Goal: Information Seeking & Learning: Learn about a topic

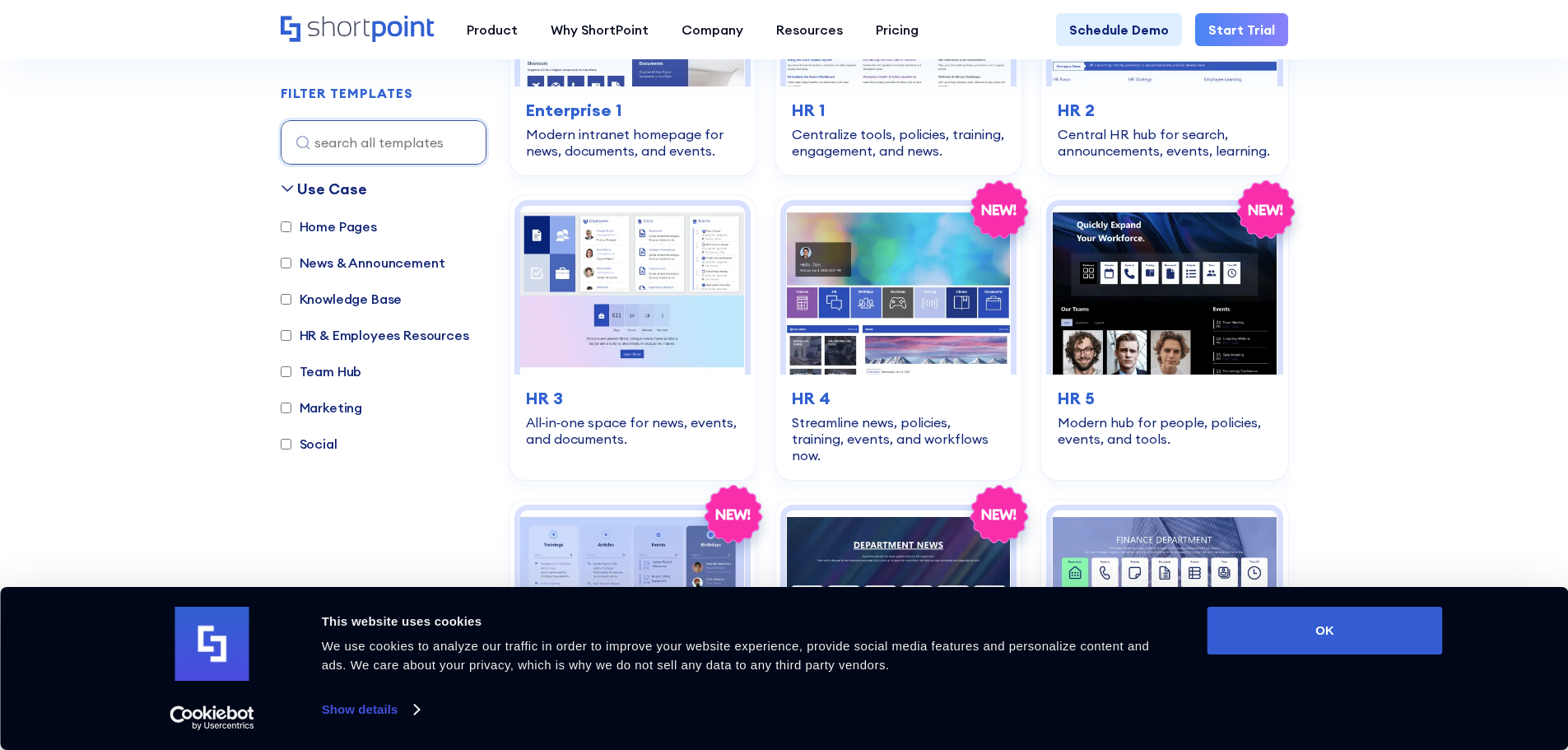
scroll to position [674, 0]
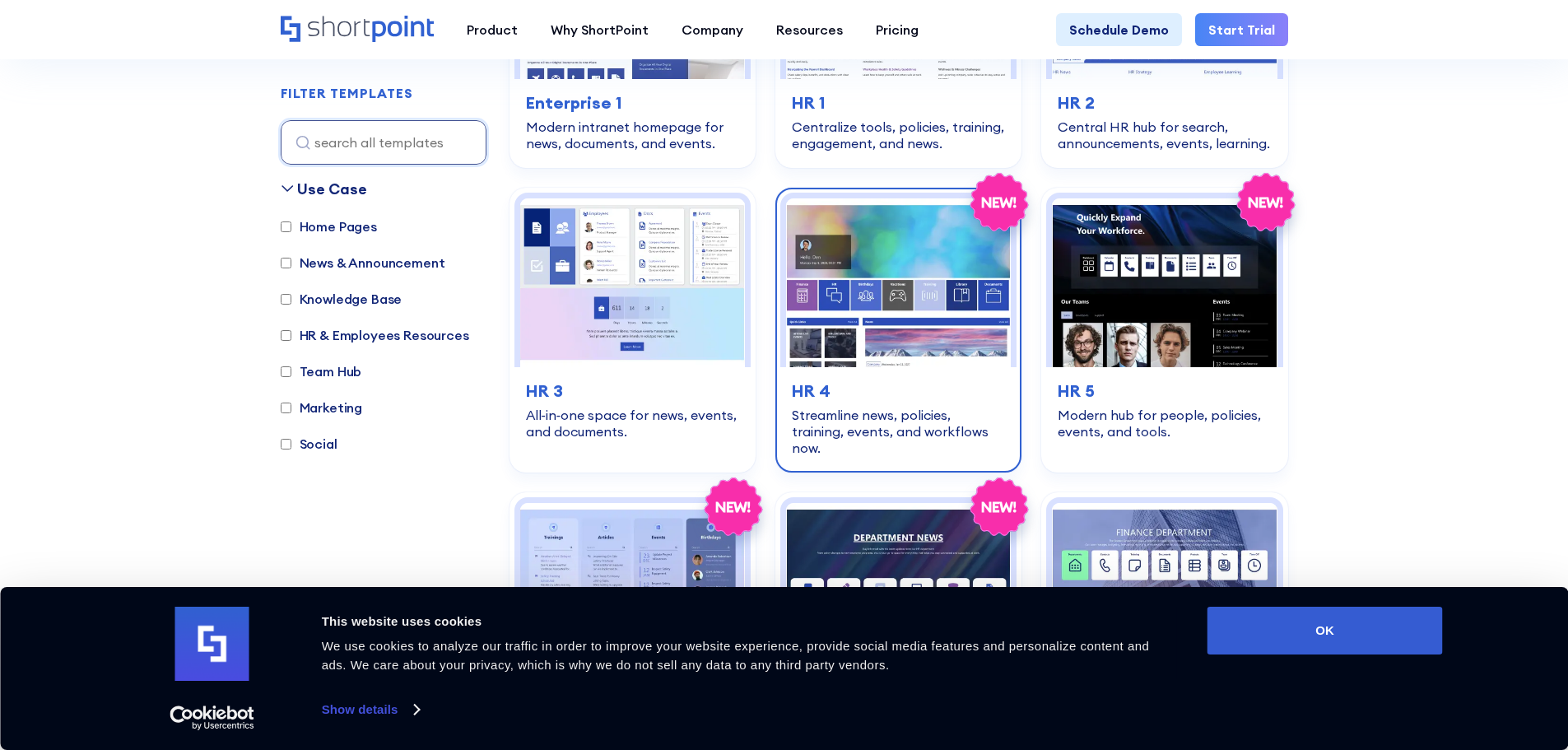
click at [898, 296] on img at bounding box center [898, 283] width 225 height 169
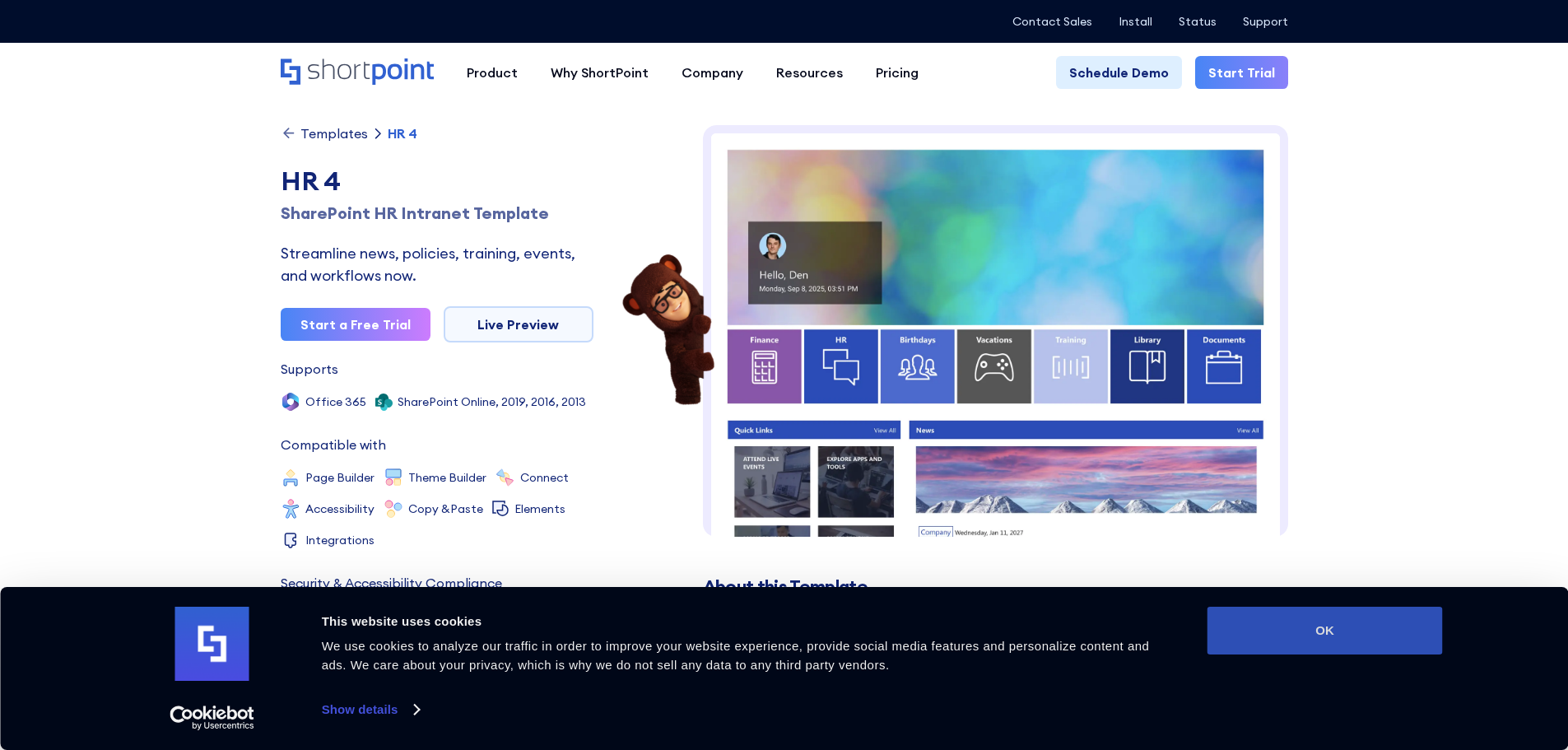
click at [1313, 629] on button "OK" at bounding box center [1326, 630] width 236 height 48
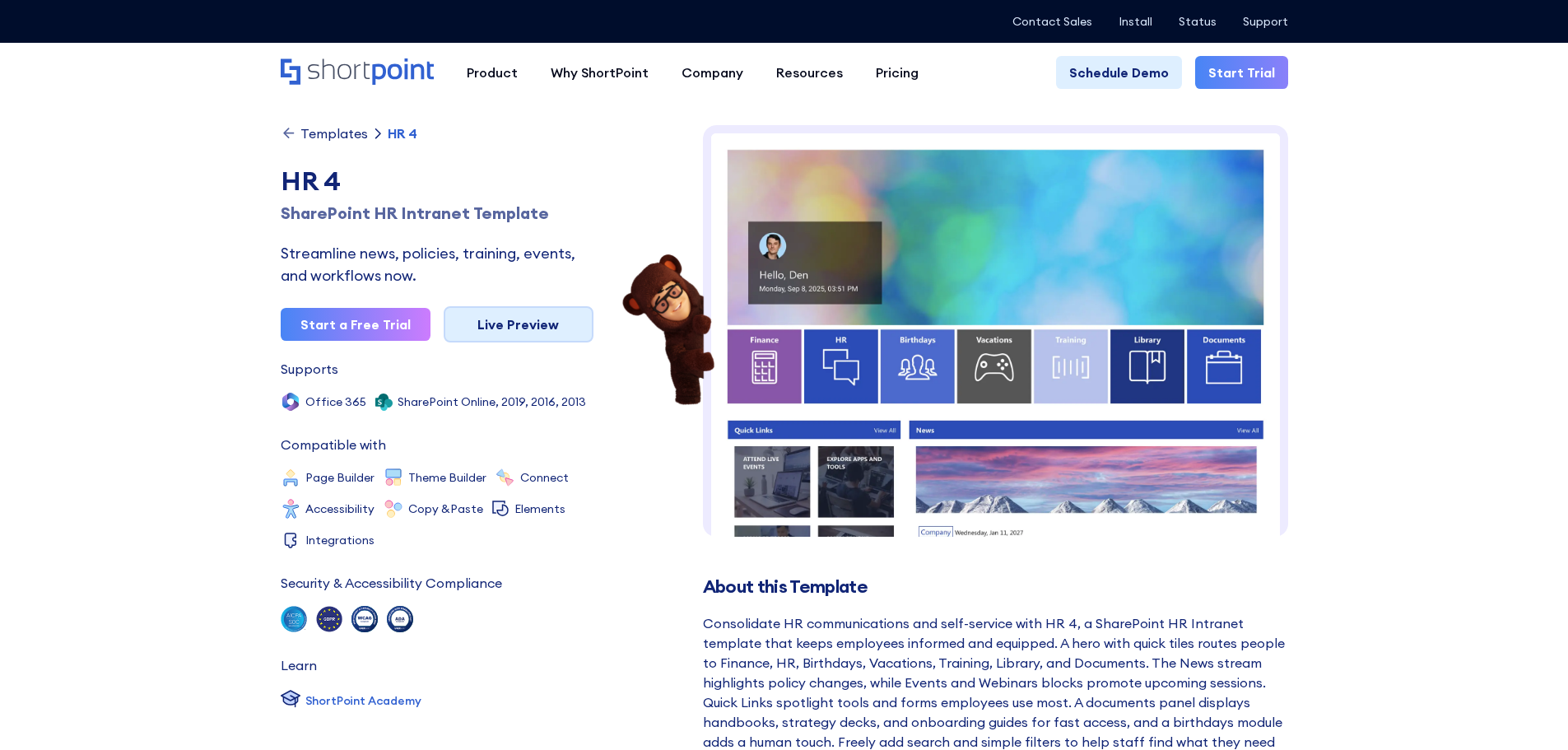
click at [496, 337] on link "Live Preview" at bounding box center [518, 325] width 149 height 36
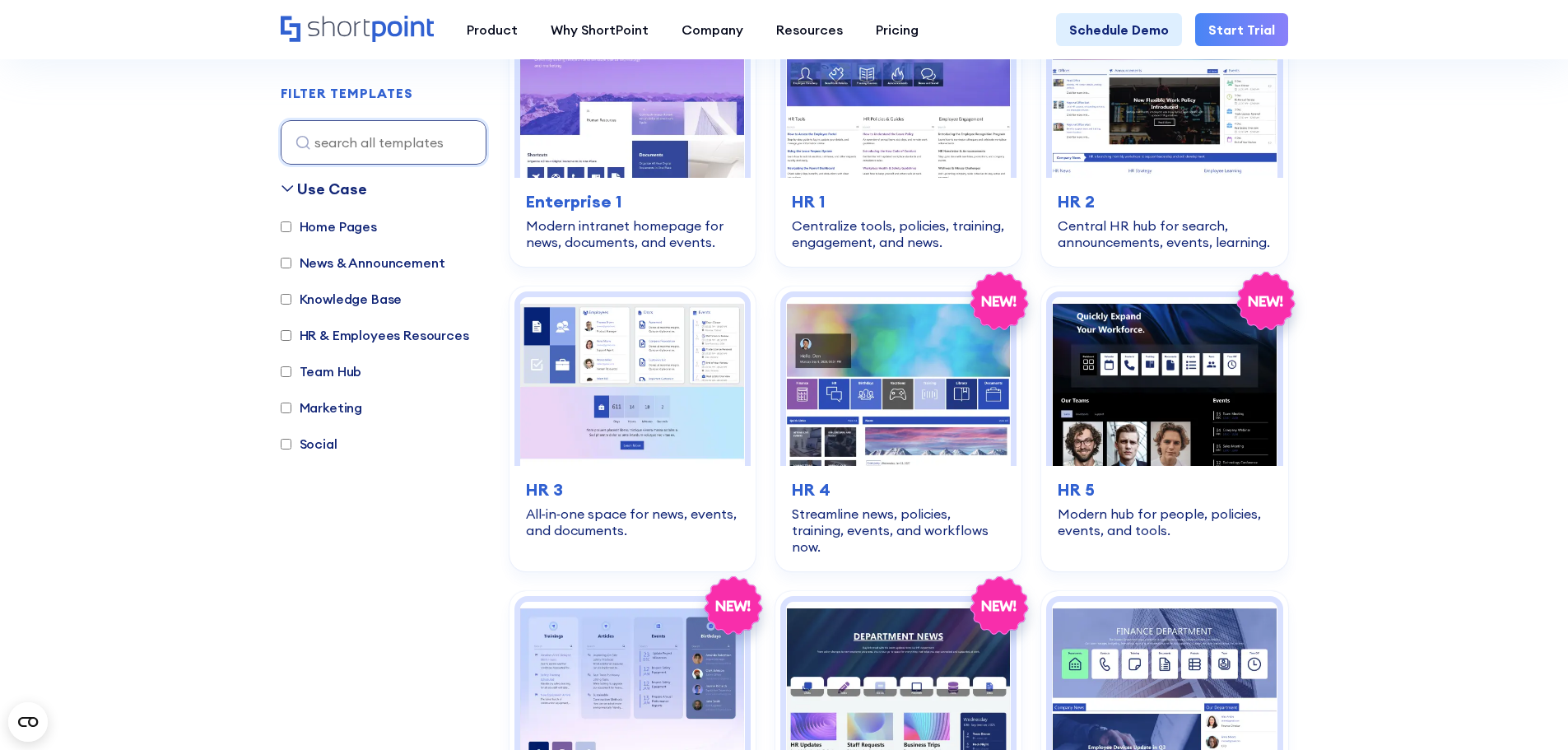
scroll to position [432, 0]
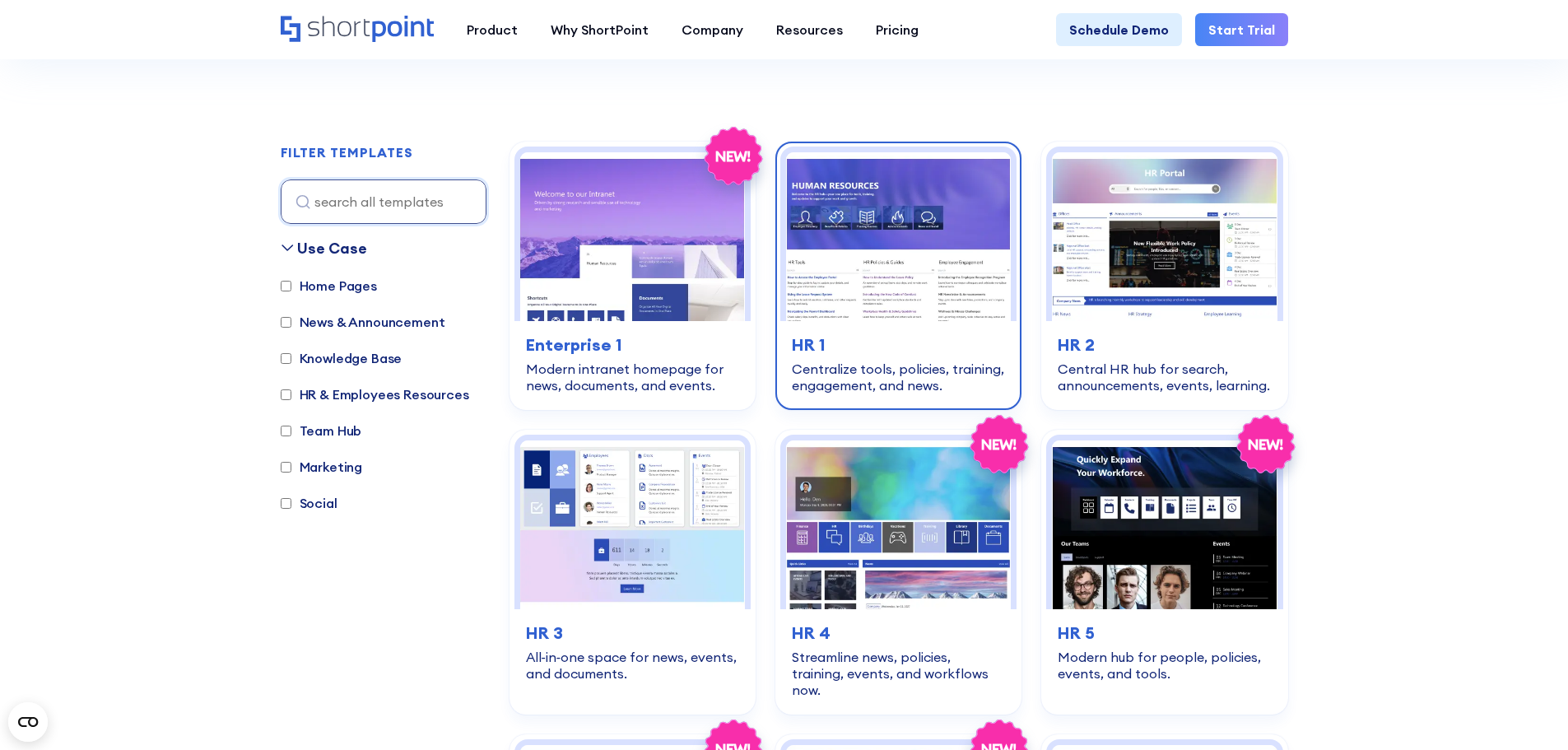
click at [881, 259] on img at bounding box center [898, 237] width 225 height 169
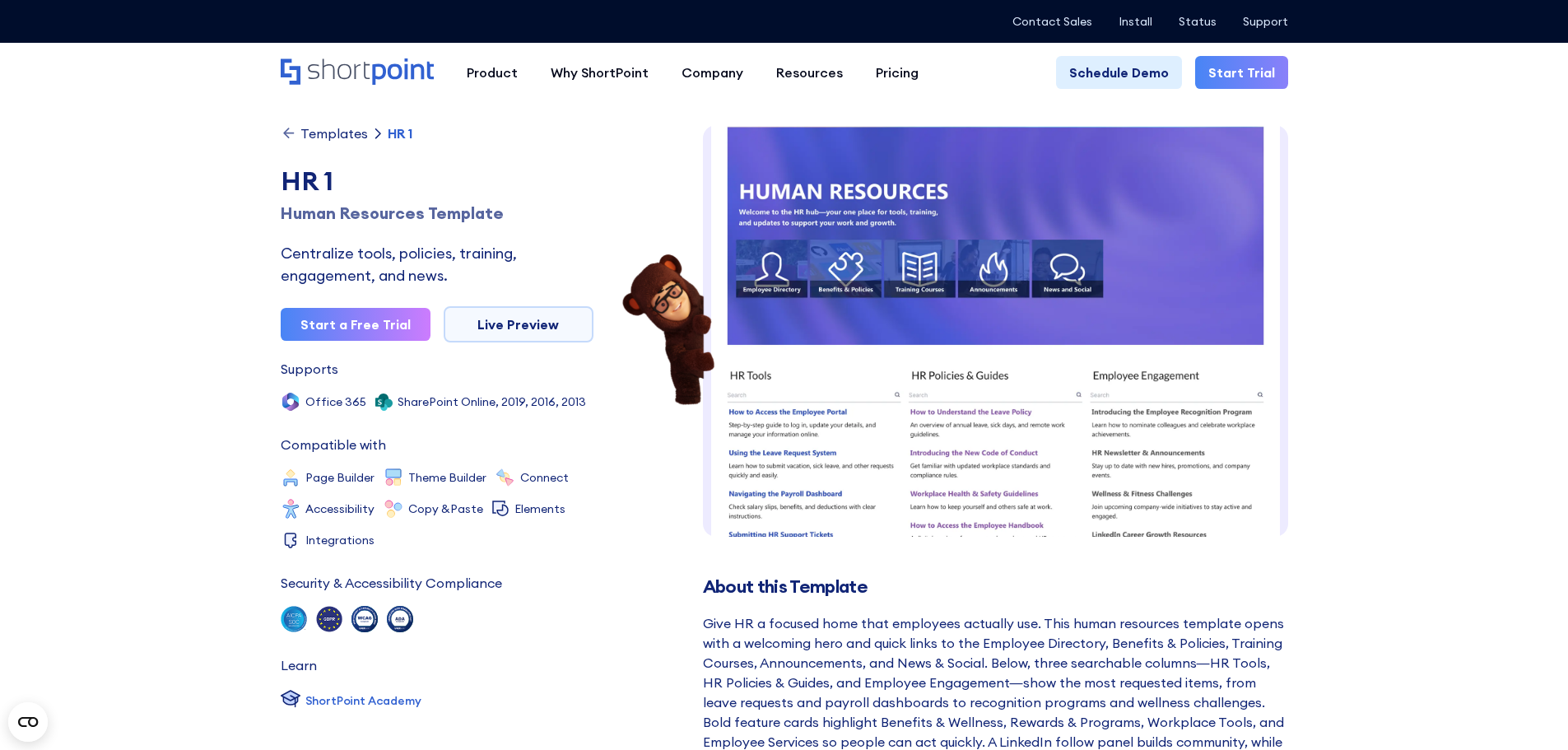
scroll to position [25, 0]
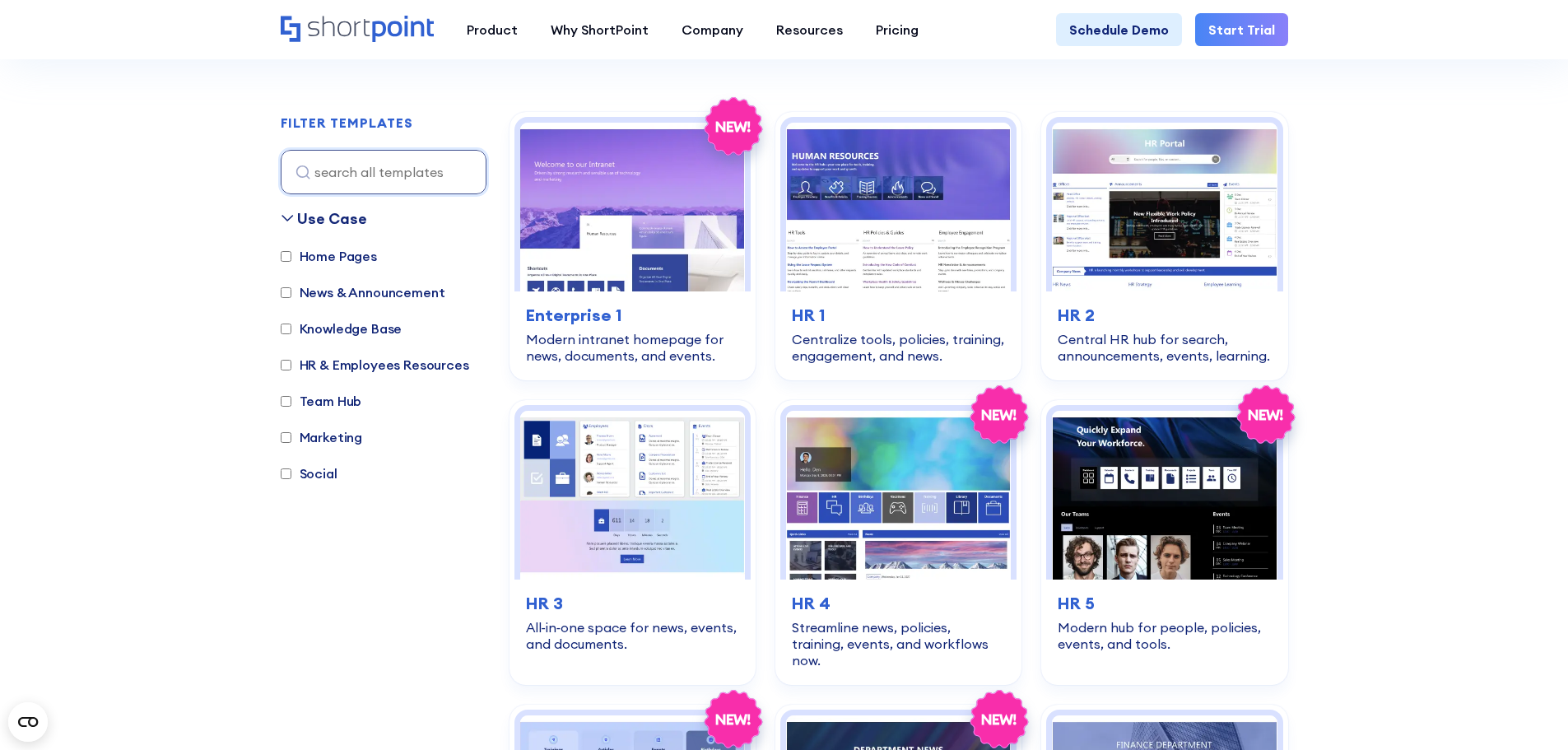
scroll to position [530, 0]
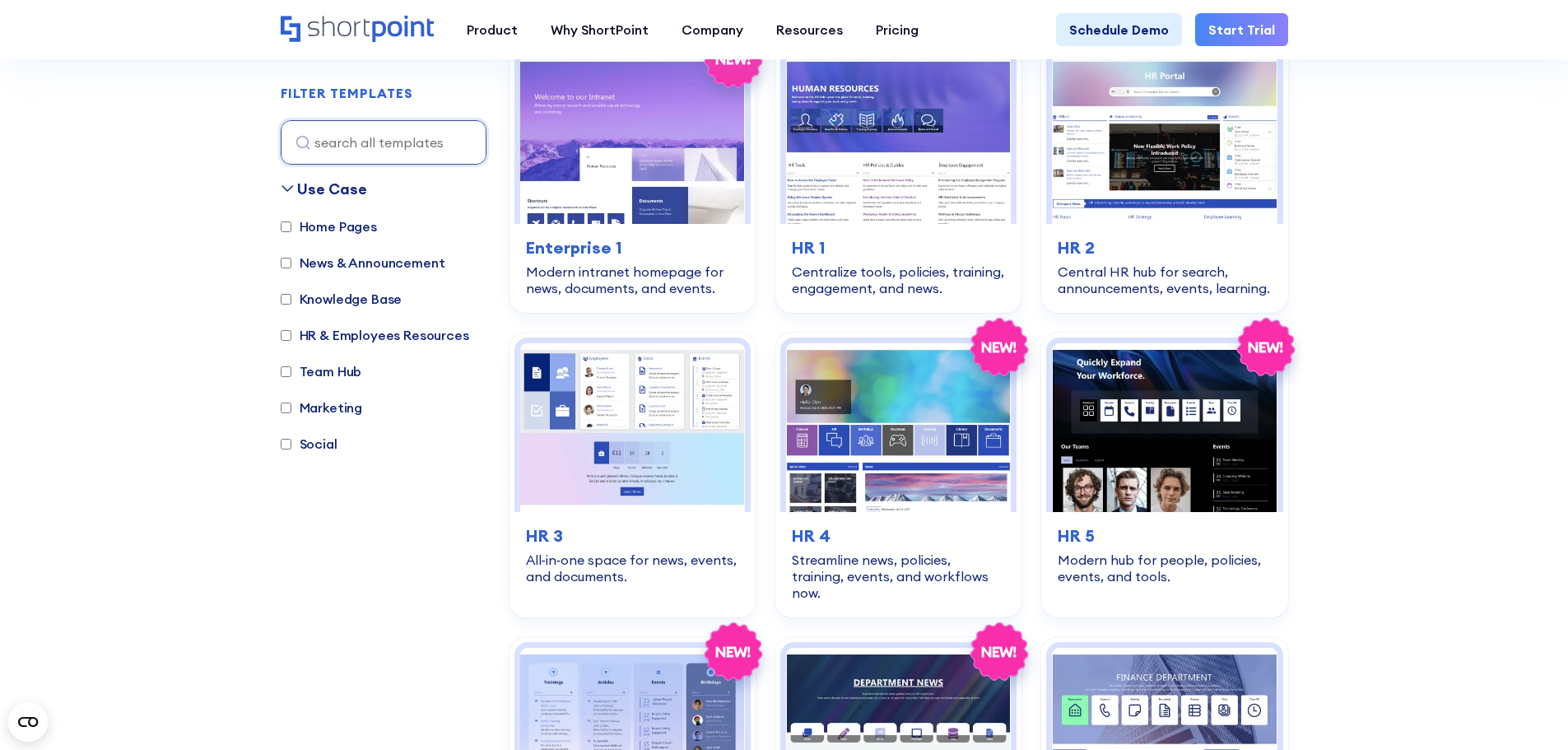
click at [333, 234] on label "Home Pages" at bounding box center [329, 226] width 97 height 20
click at [291, 232] on input "Home Pages" at bounding box center [285, 226] width 11 height 11
checkbox input "true"
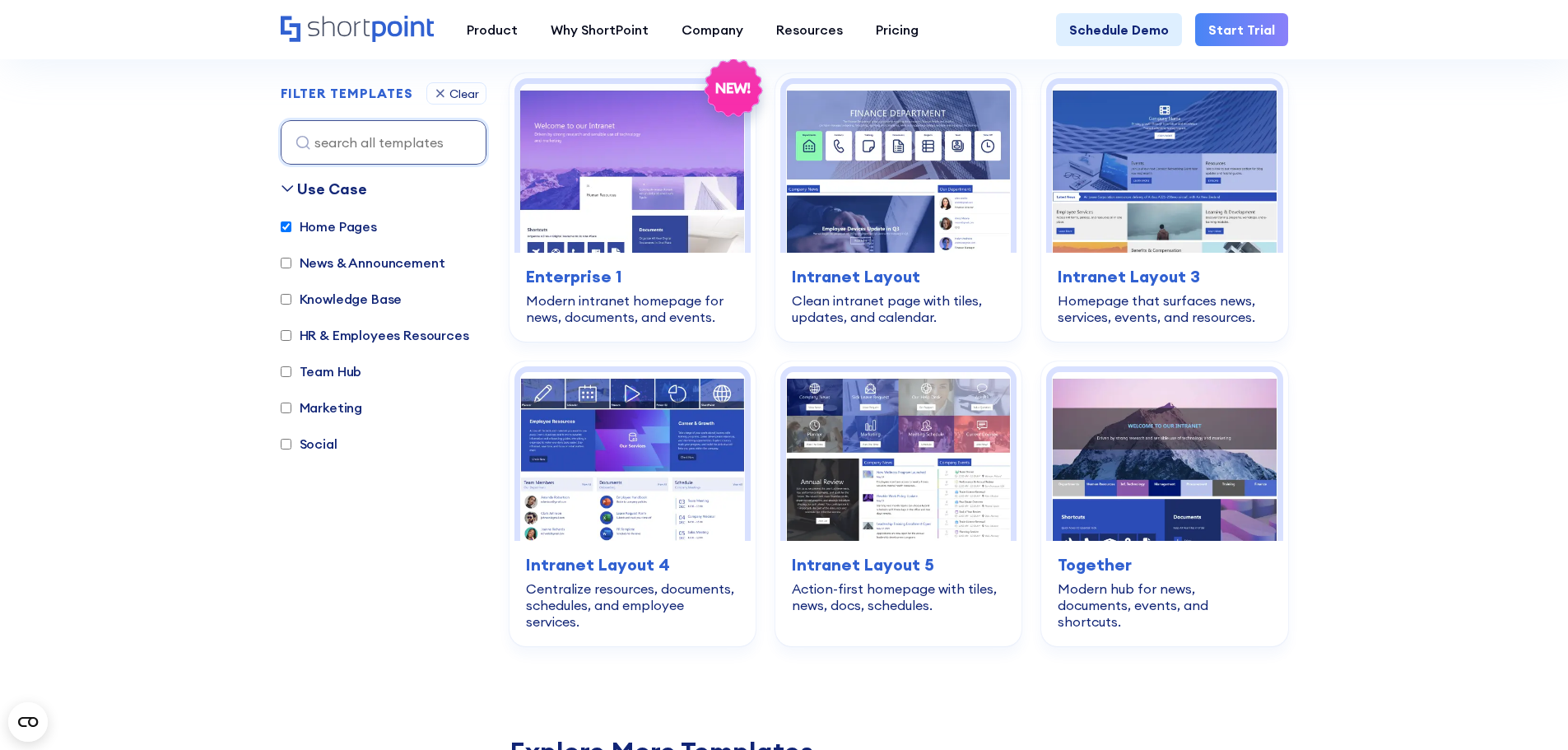
scroll to position [491, 0]
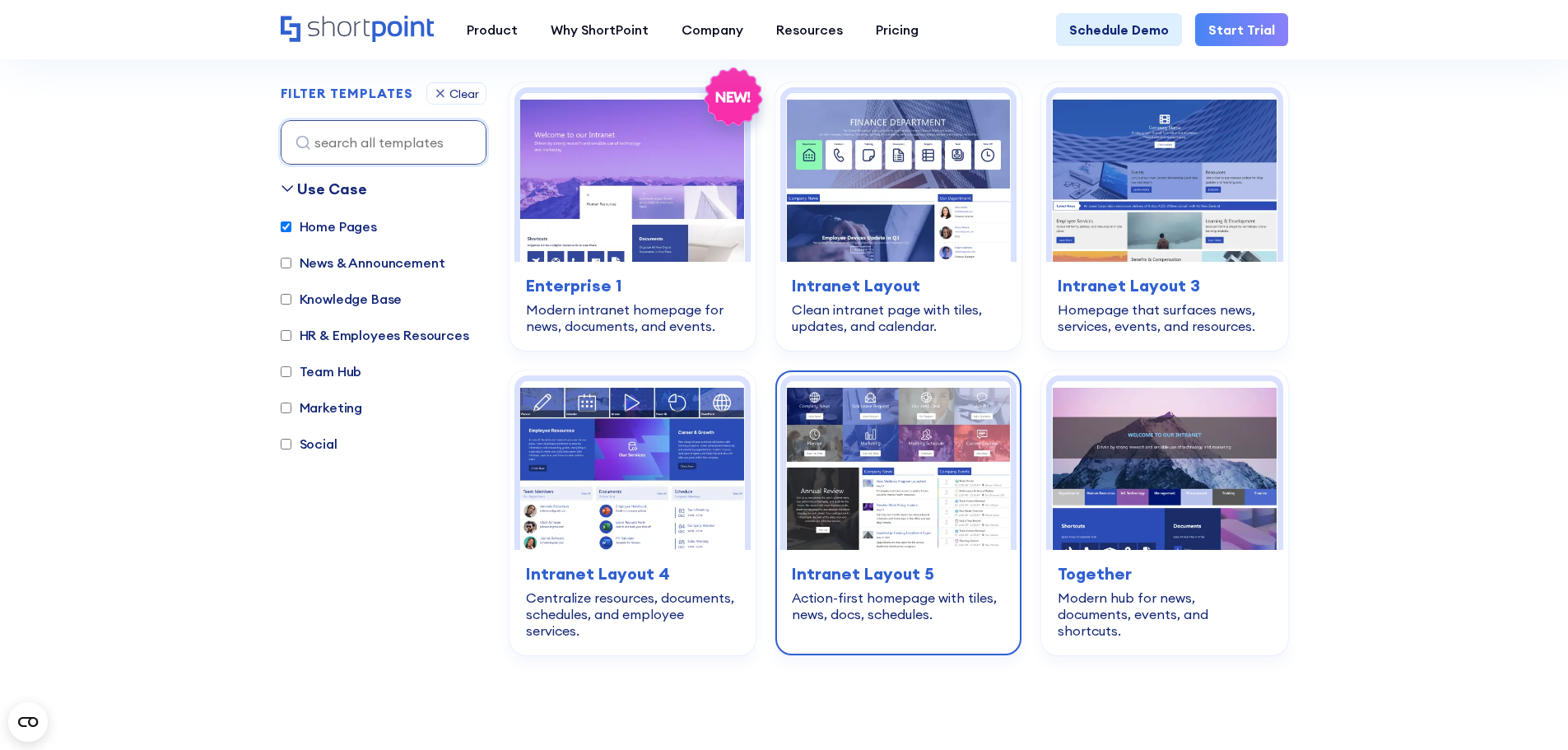
click at [921, 467] on img at bounding box center [898, 466] width 225 height 169
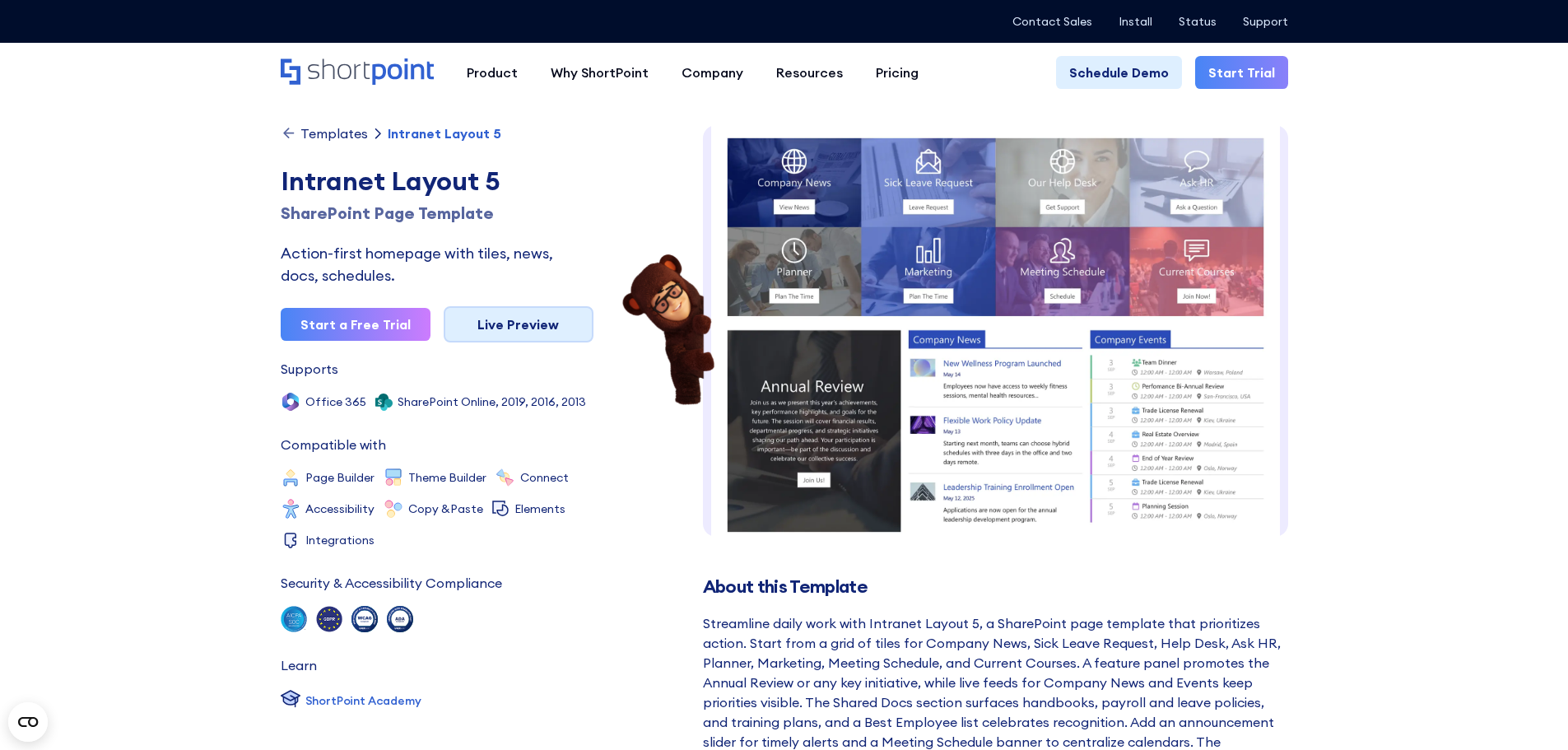
scroll to position [25, 0]
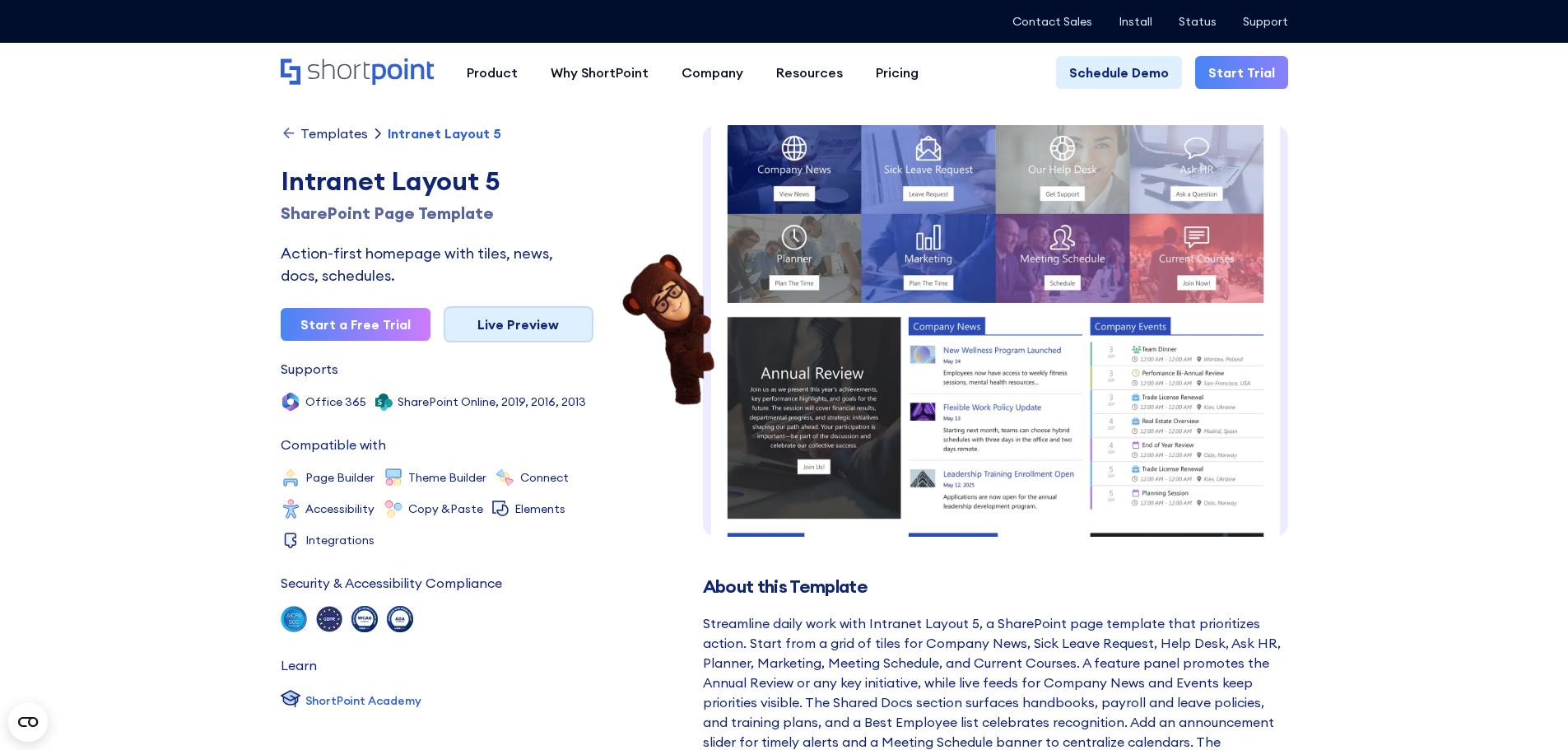
click at [526, 325] on link "Live Preview" at bounding box center [518, 325] width 149 height 36
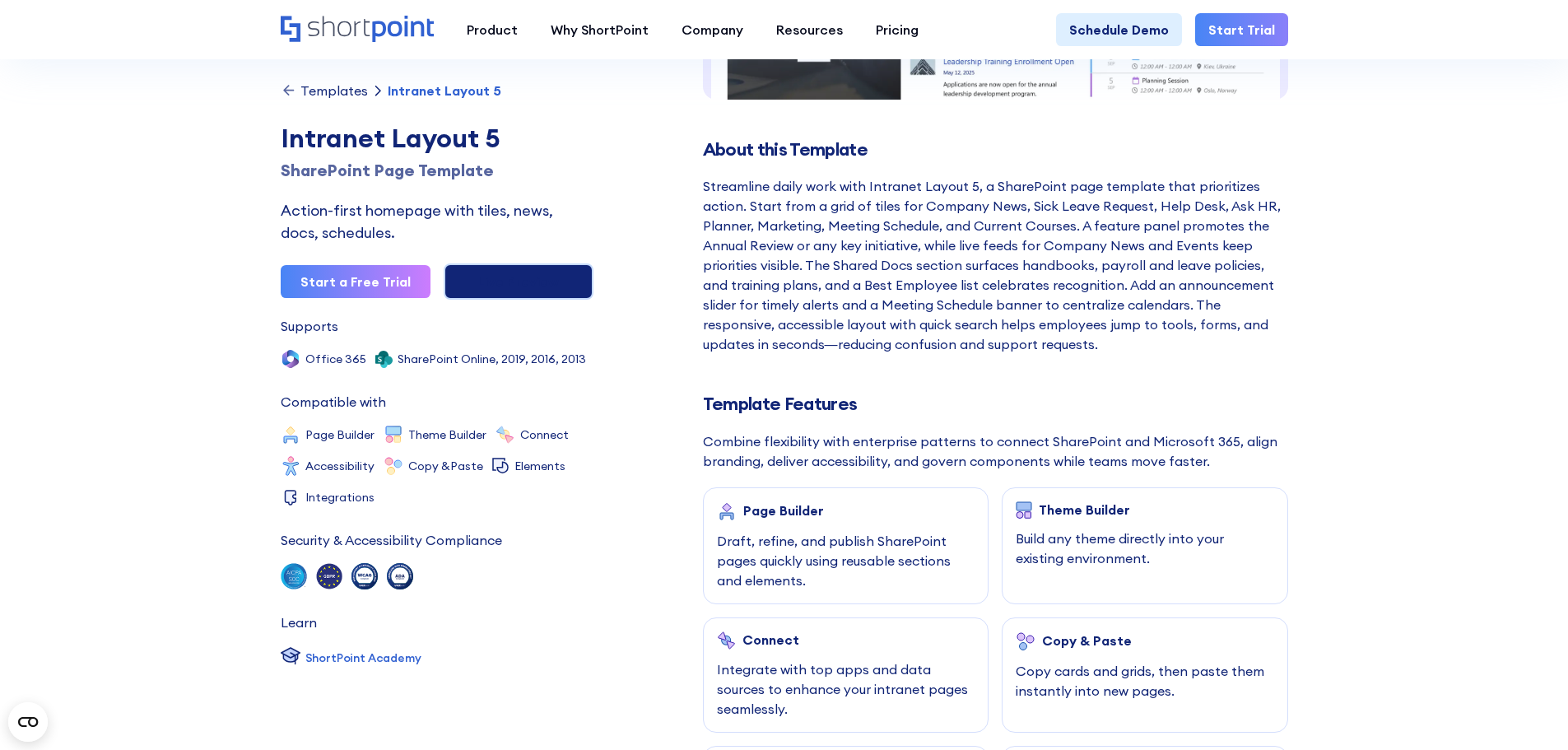
scroll to position [0, 0]
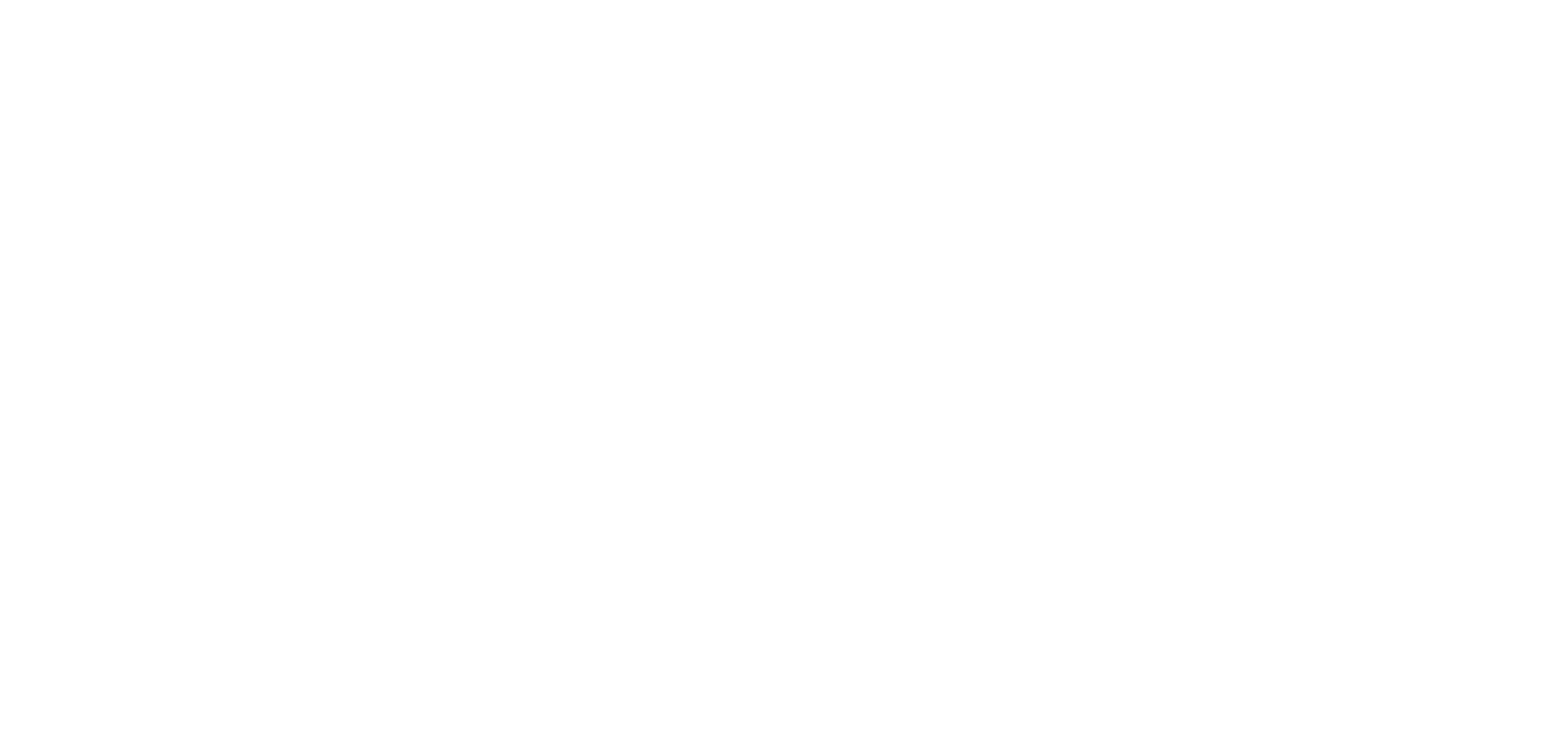
click at [522, 322] on html "× Try our design platform's amazing features by visiting this link on a larger …" at bounding box center [784, 372] width 1568 height 744
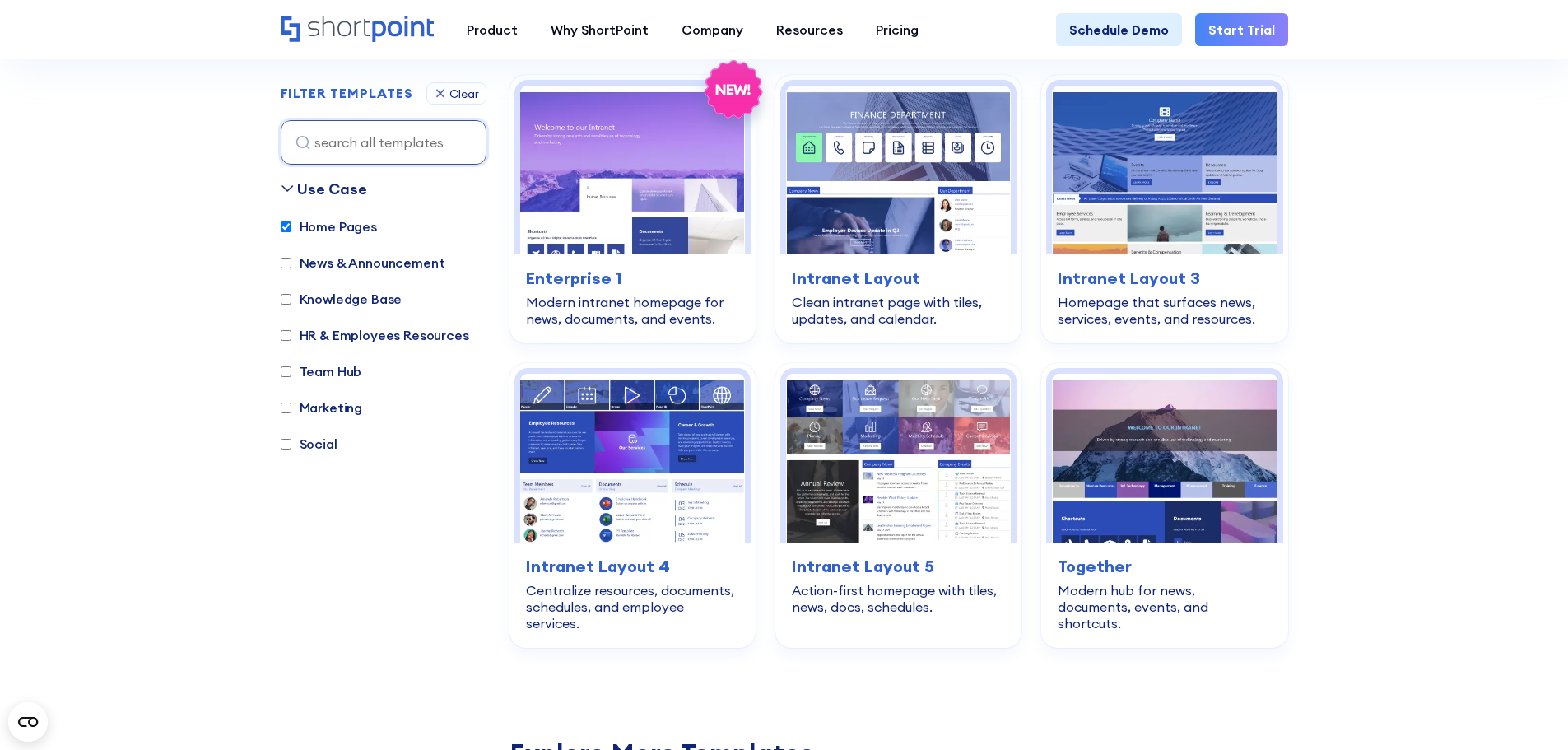
scroll to position [453, 0]
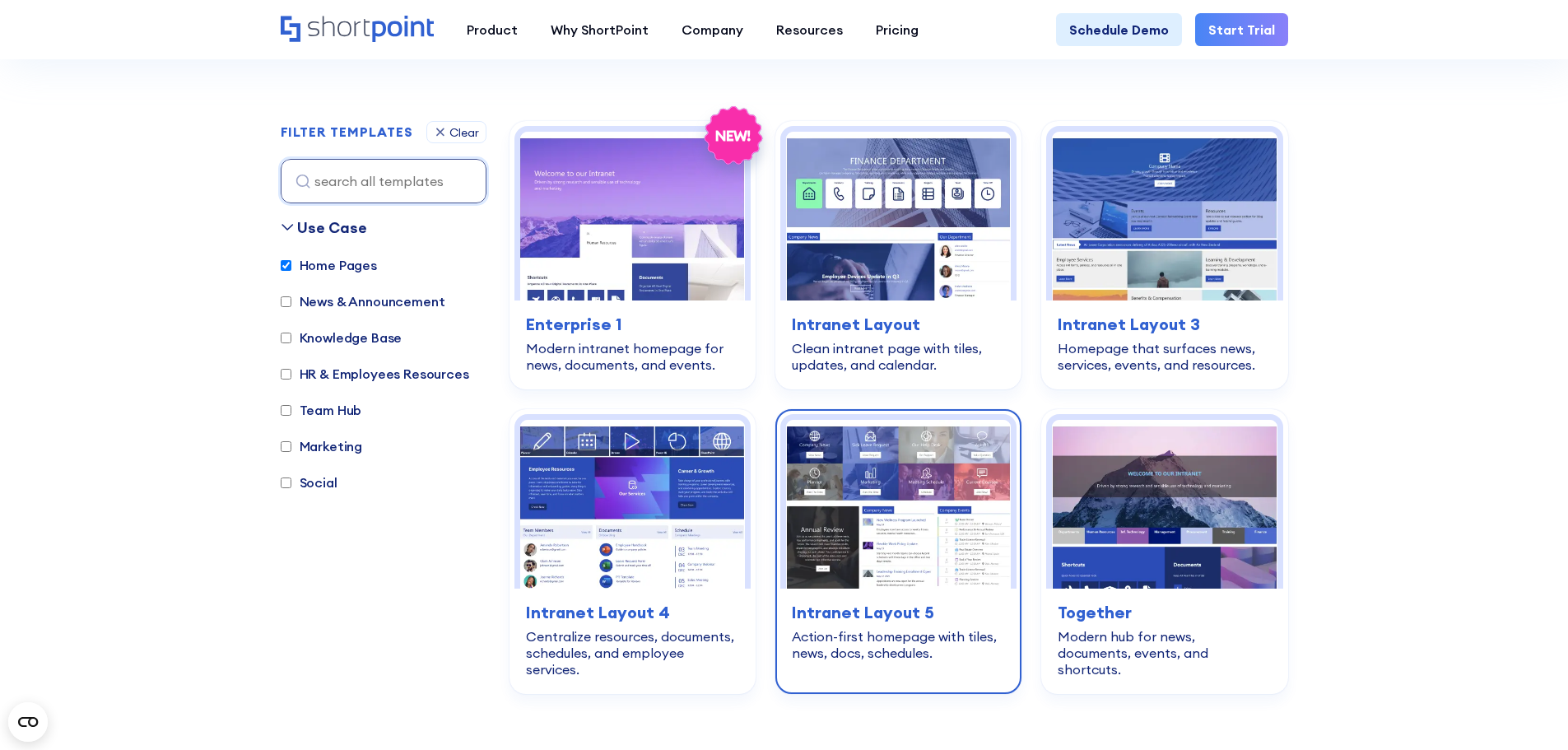
click at [908, 511] on img at bounding box center [898, 504] width 225 height 169
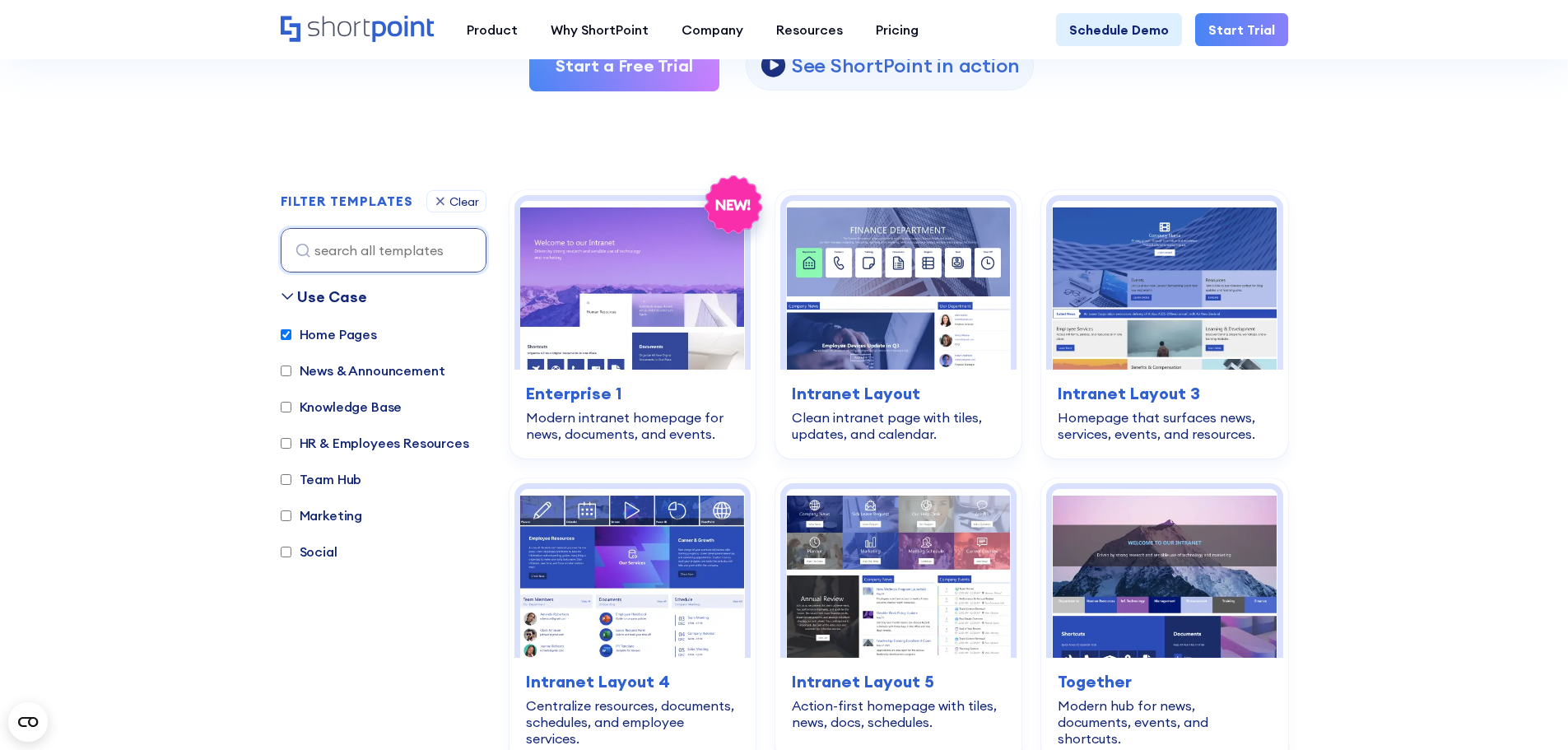
scroll to position [376, 0]
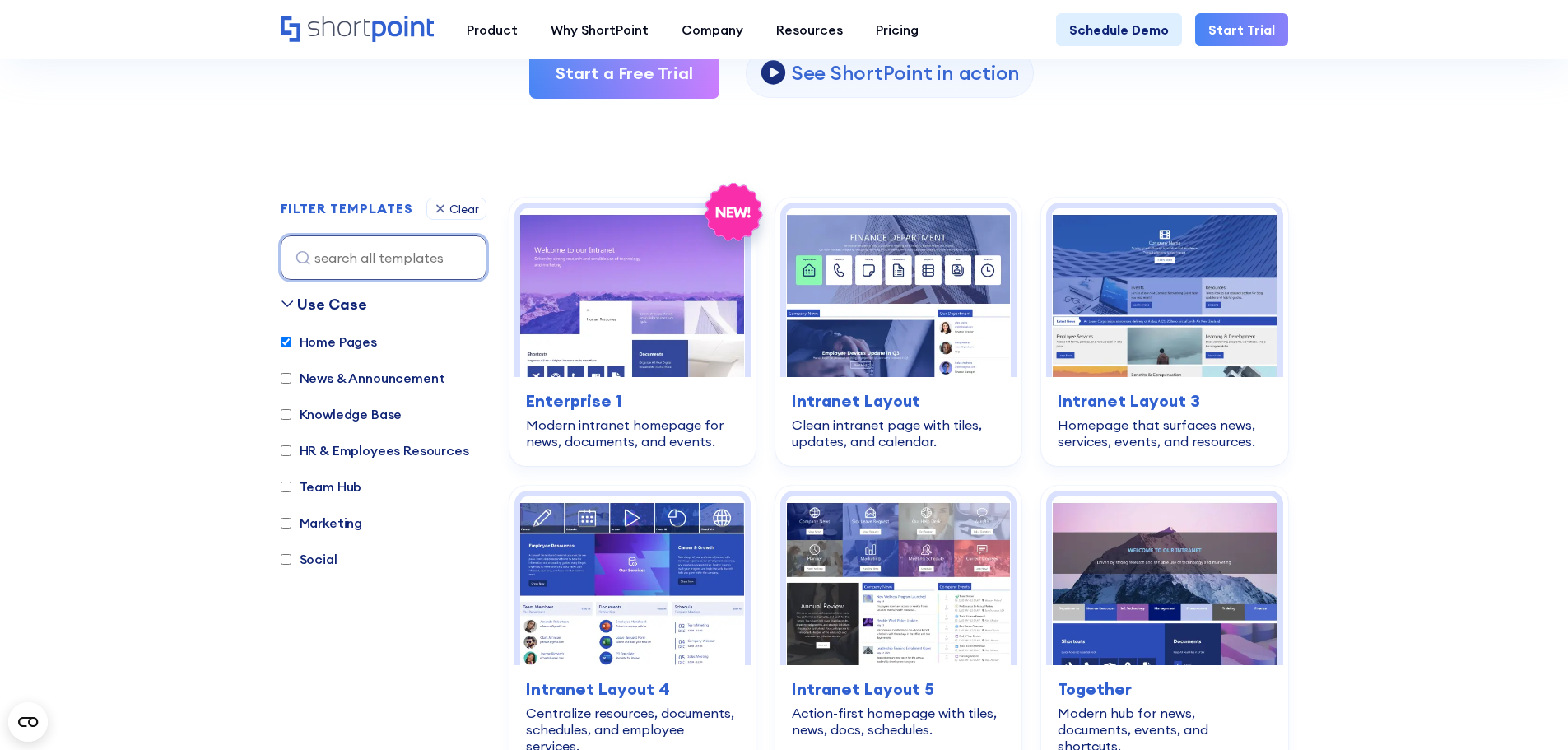
click at [360, 261] on input at bounding box center [383, 258] width 206 height 44
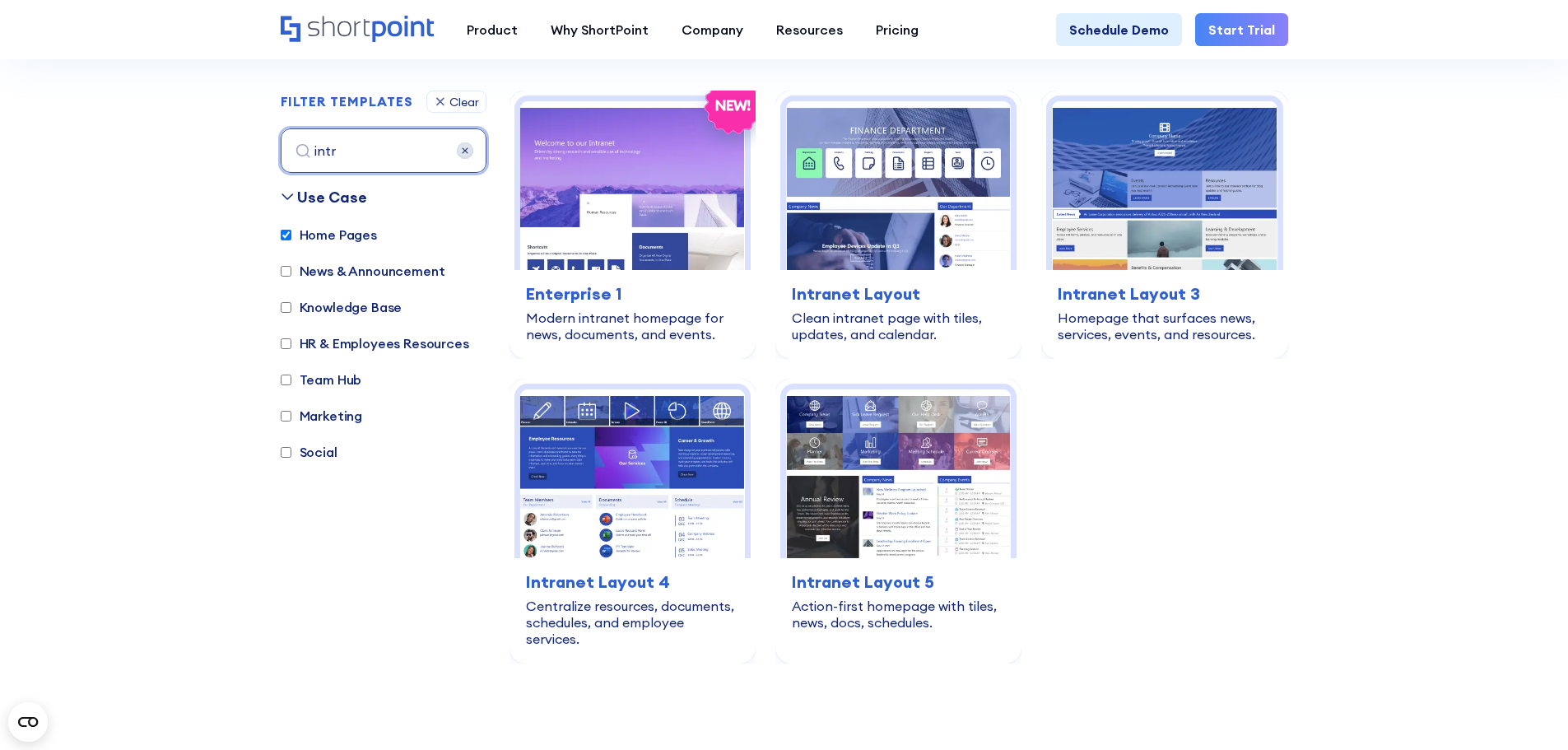
scroll to position [491, 0]
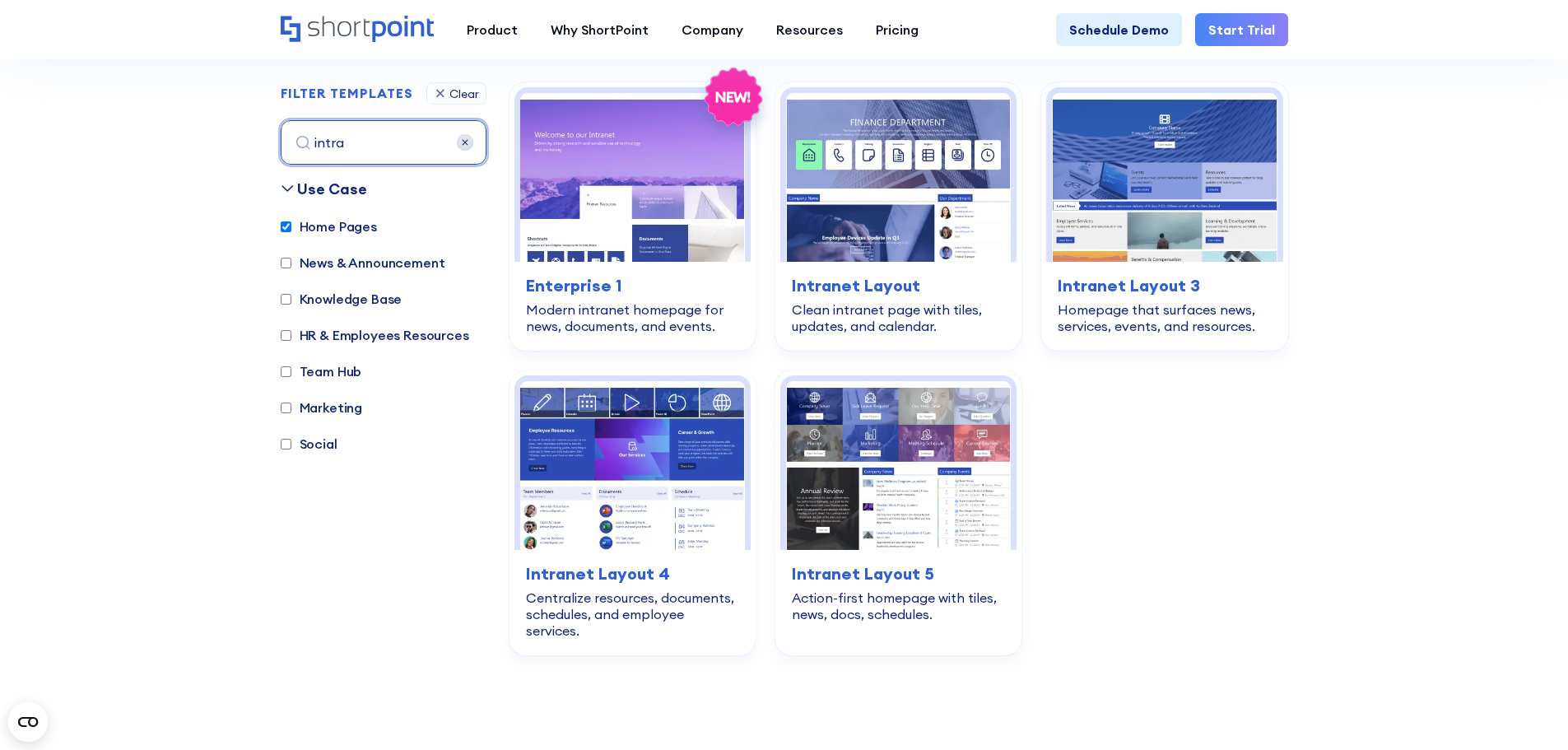
type input "intra"
click at [338, 225] on label "Home Pages" at bounding box center [329, 226] width 97 height 20
click at [291, 225] on input "Home Pages" at bounding box center [285, 226] width 11 height 11
checkbox input "false"
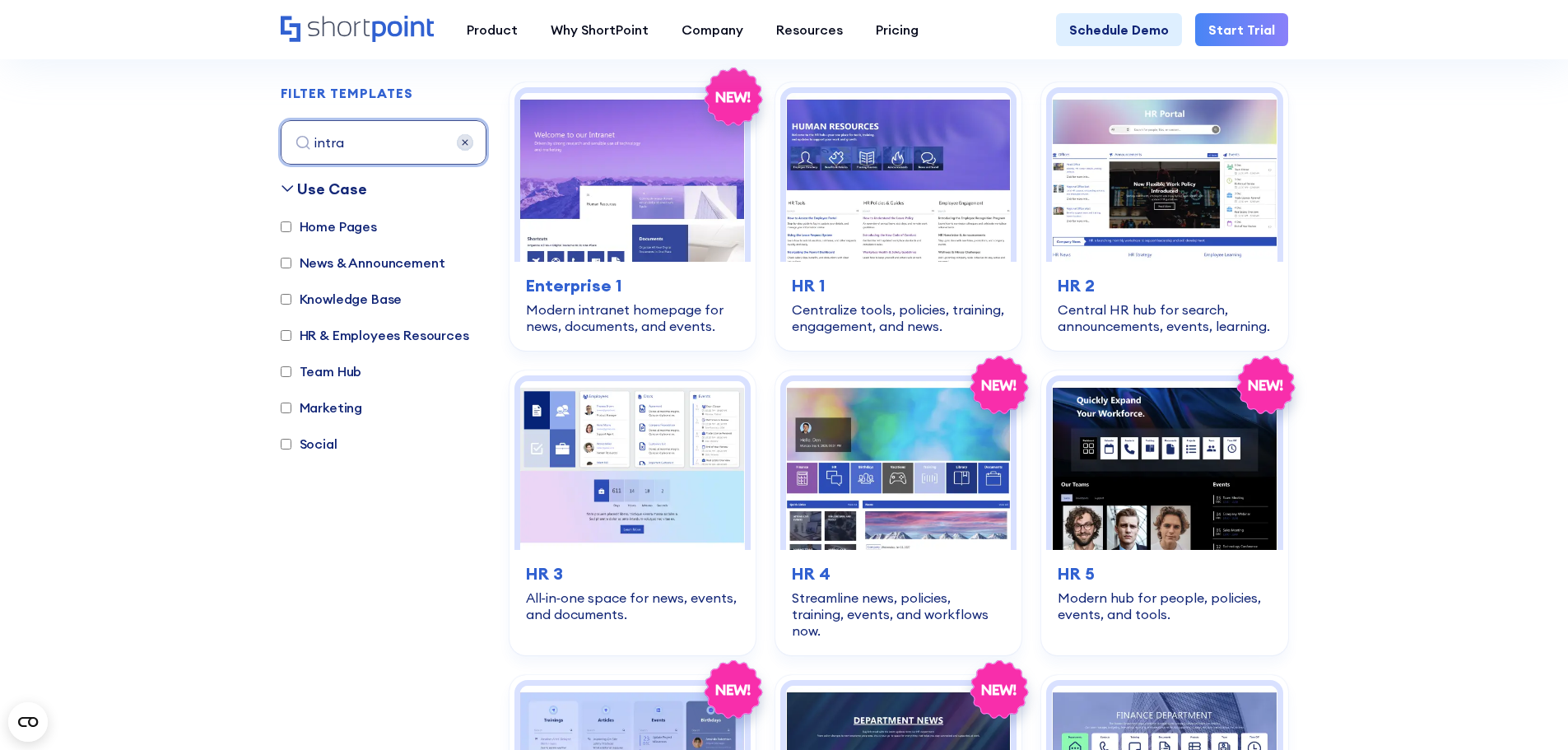
click at [401, 159] on input "intra" at bounding box center [383, 142] width 206 height 44
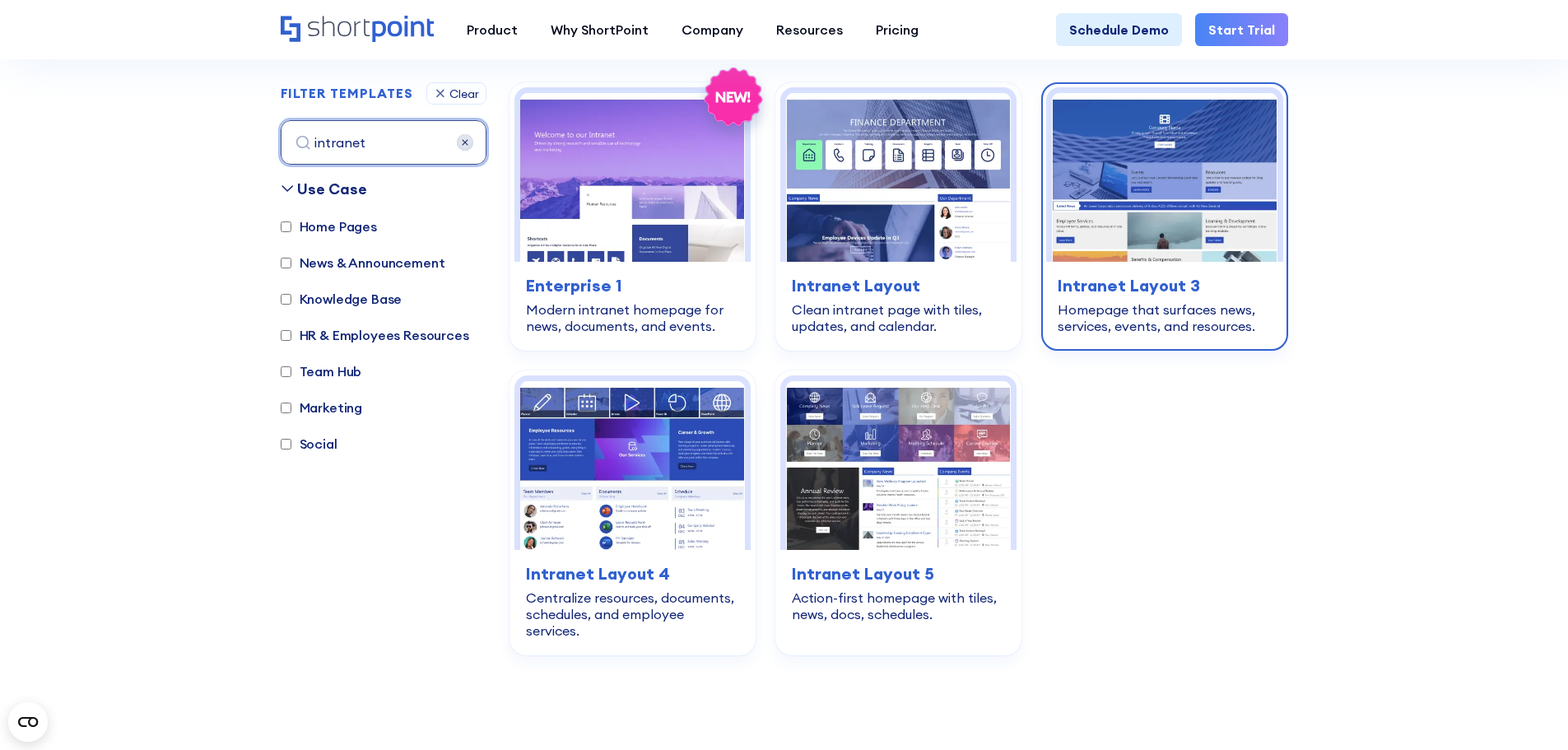
type input "intranet"
click at [1125, 286] on h3 "Intranet Layout 3" at bounding box center [1164, 285] width 214 height 25
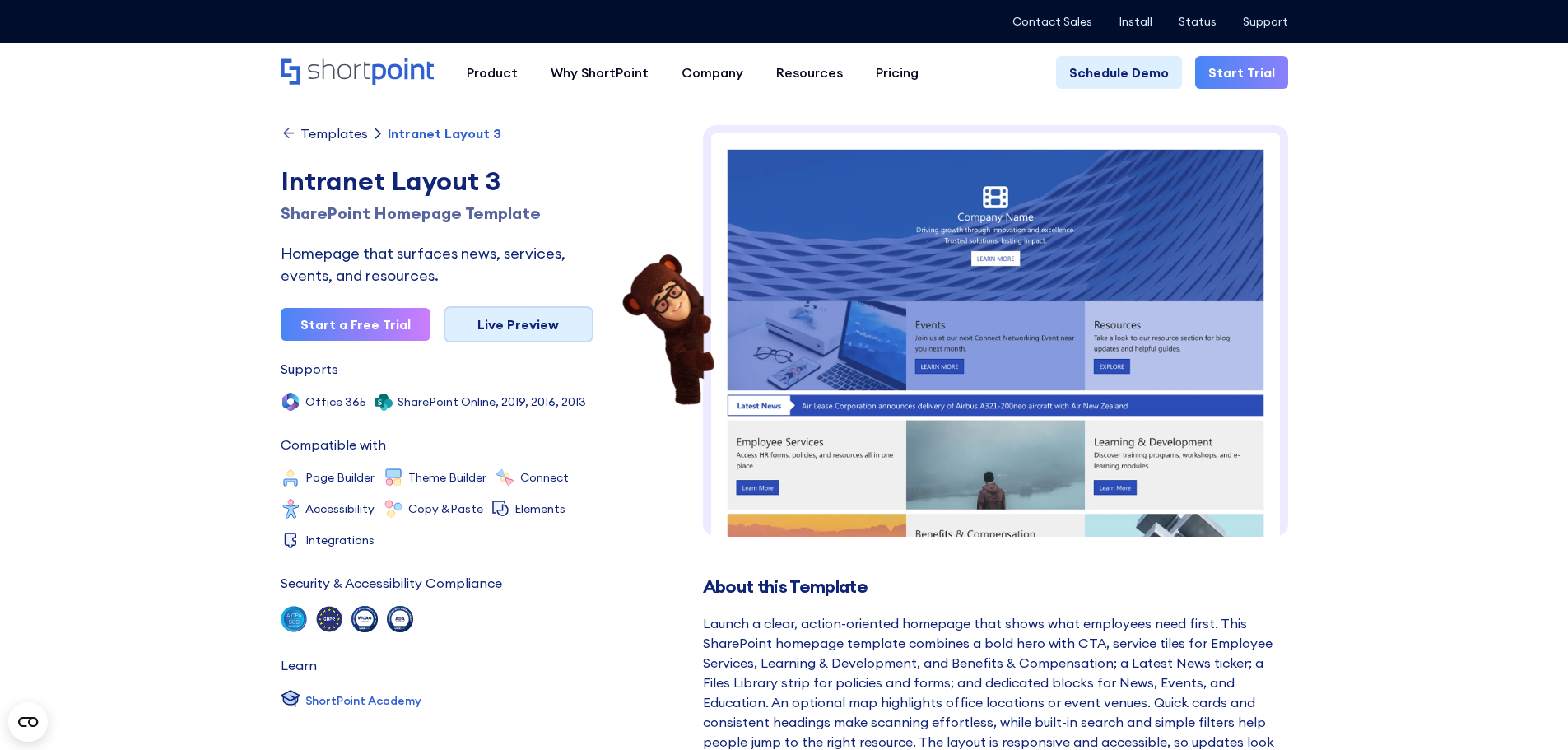
click at [508, 319] on link "Live Preview" at bounding box center [518, 325] width 149 height 36
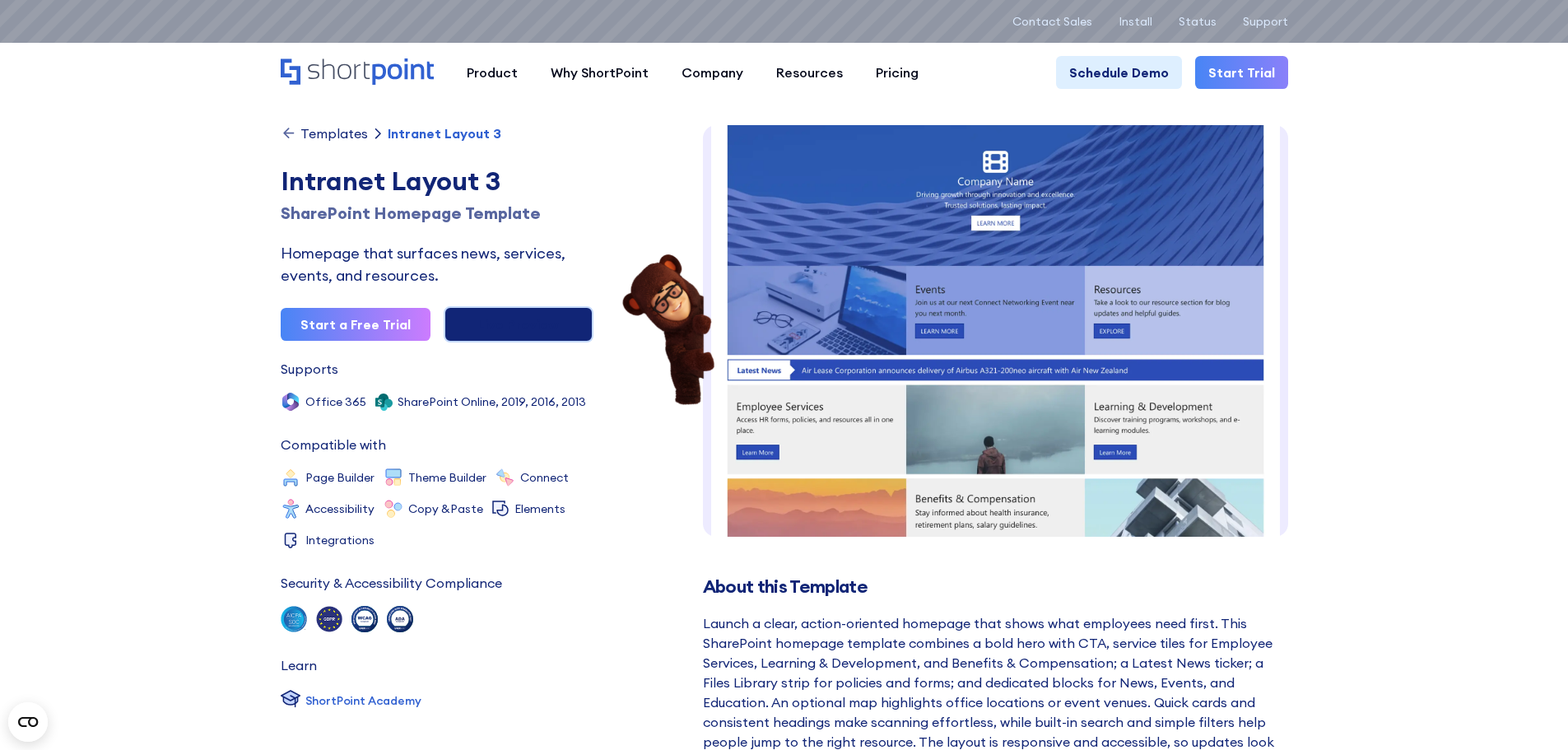
scroll to position [33, 0]
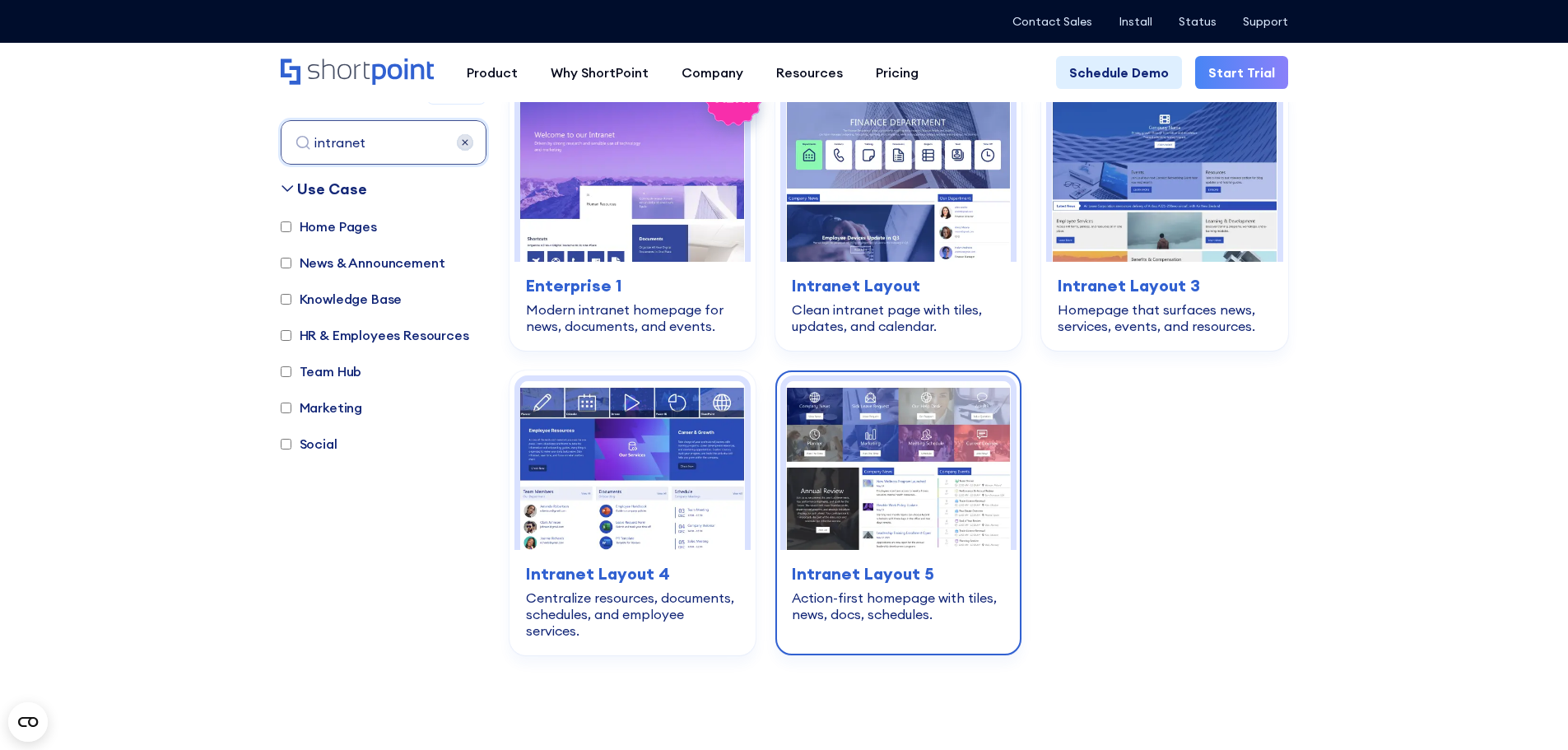
click at [864, 472] on img at bounding box center [898, 466] width 225 height 169
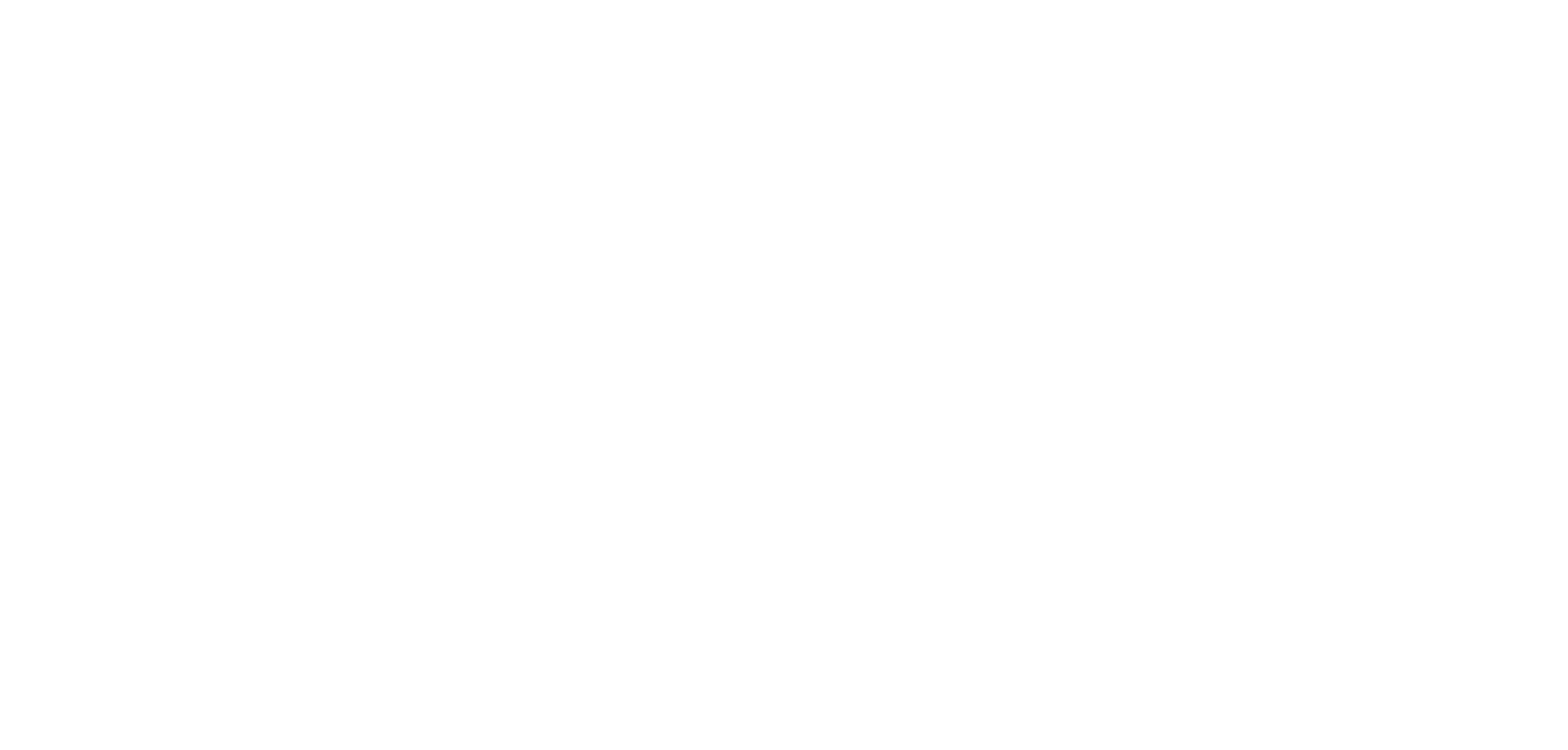
type input "intranet"
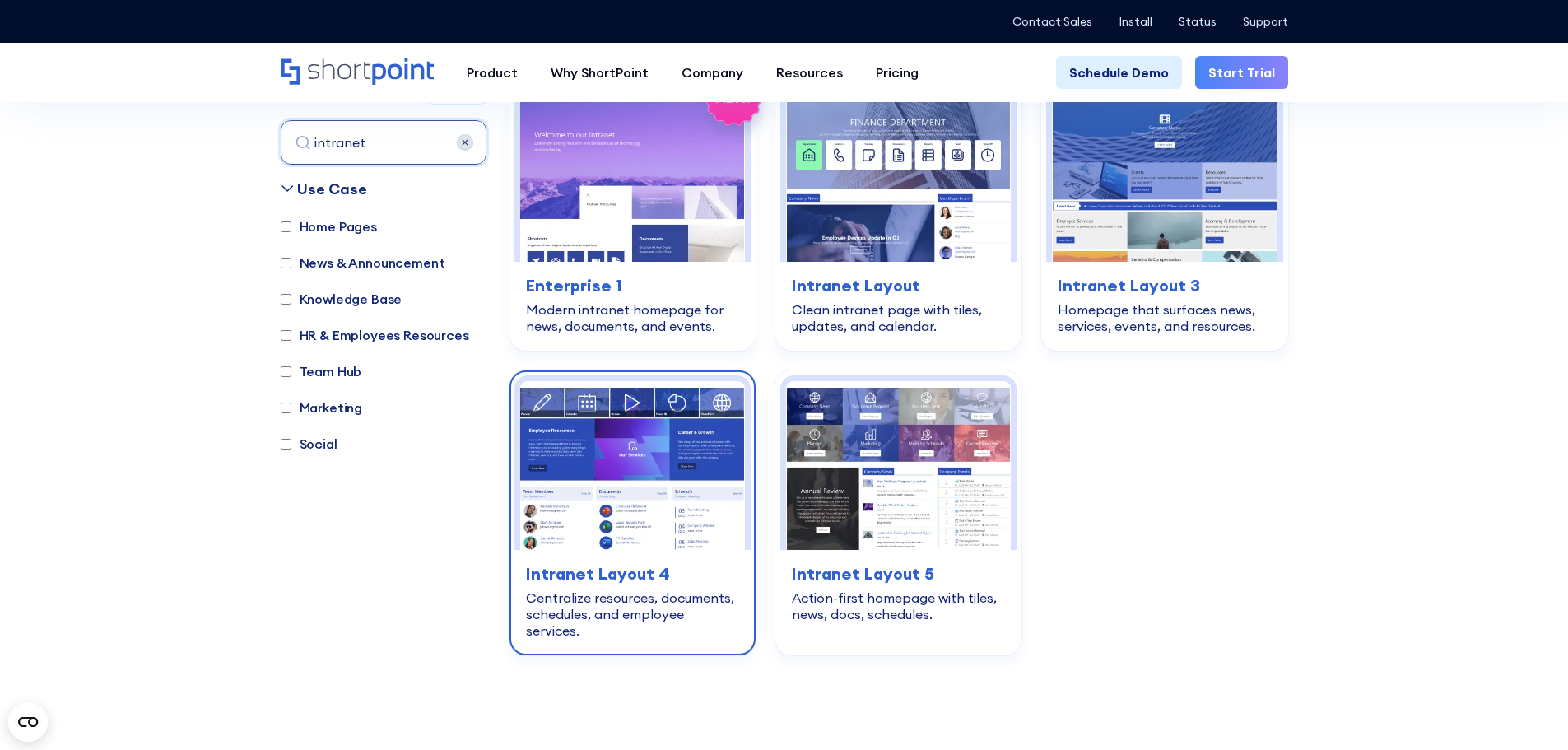
click at [594, 490] on img at bounding box center [632, 466] width 225 height 169
